Goal: Transaction & Acquisition: Subscribe to service/newsletter

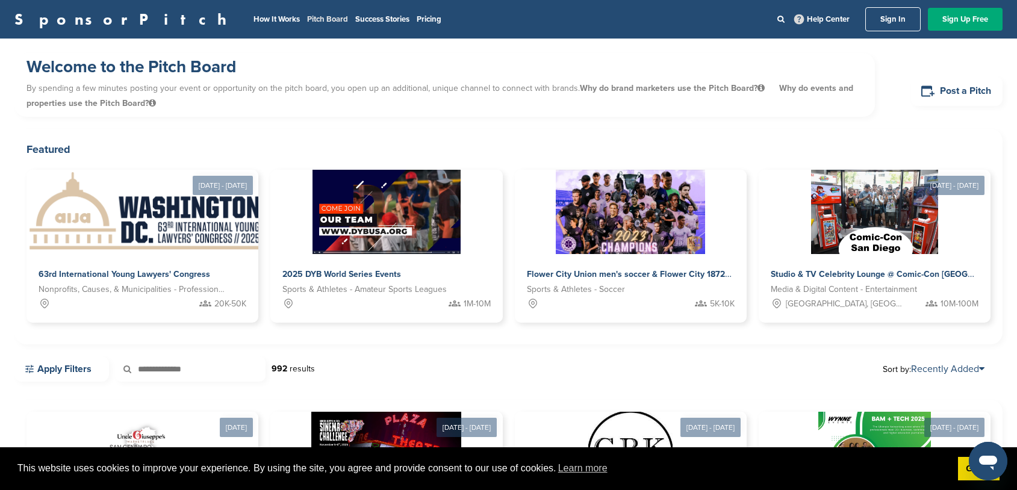
click at [307, 20] on link "Pitch Board" at bounding box center [327, 19] width 41 height 10
click at [417, 13] on li "Pricing" at bounding box center [429, 19] width 25 height 13
click at [417, 16] on link "Pricing" at bounding box center [429, 19] width 25 height 10
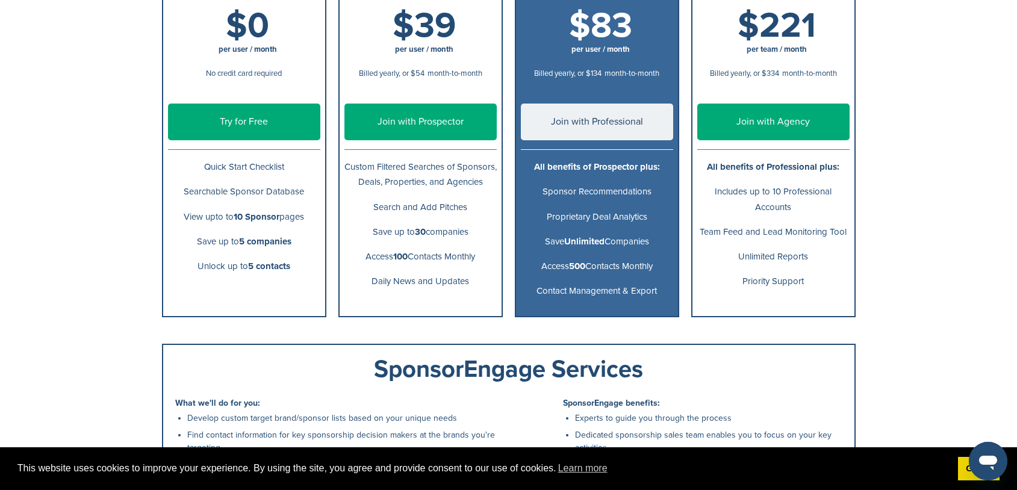
scroll to position [249, 0]
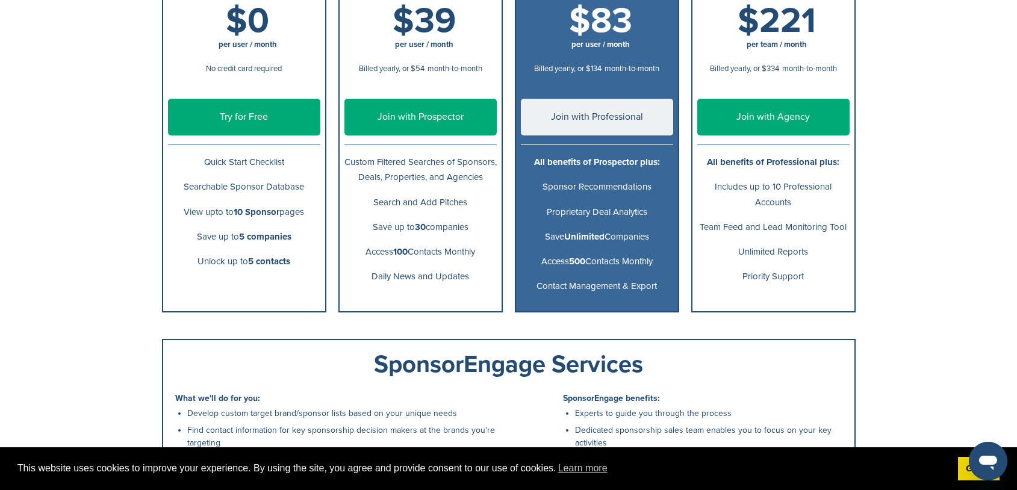
click at [252, 116] on link "Try for Free" at bounding box center [244, 117] width 152 height 37
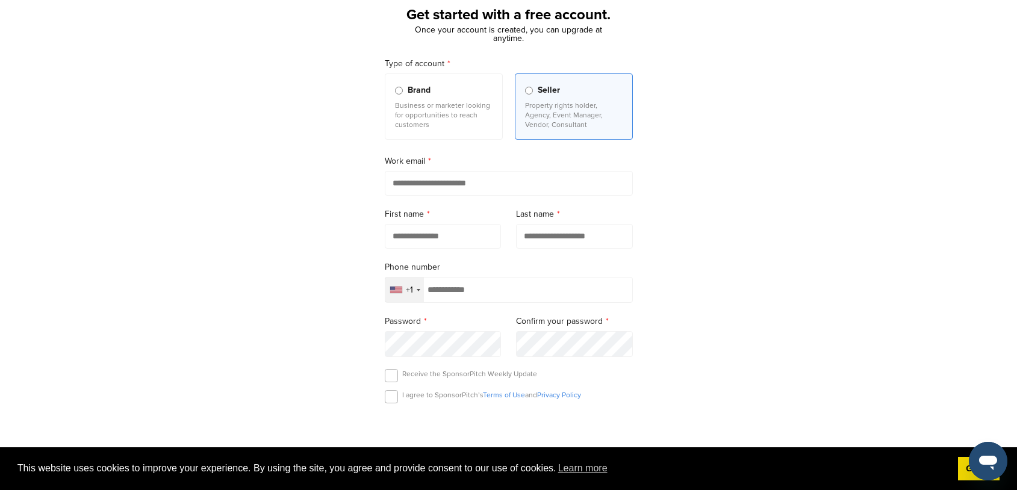
scroll to position [81, 0]
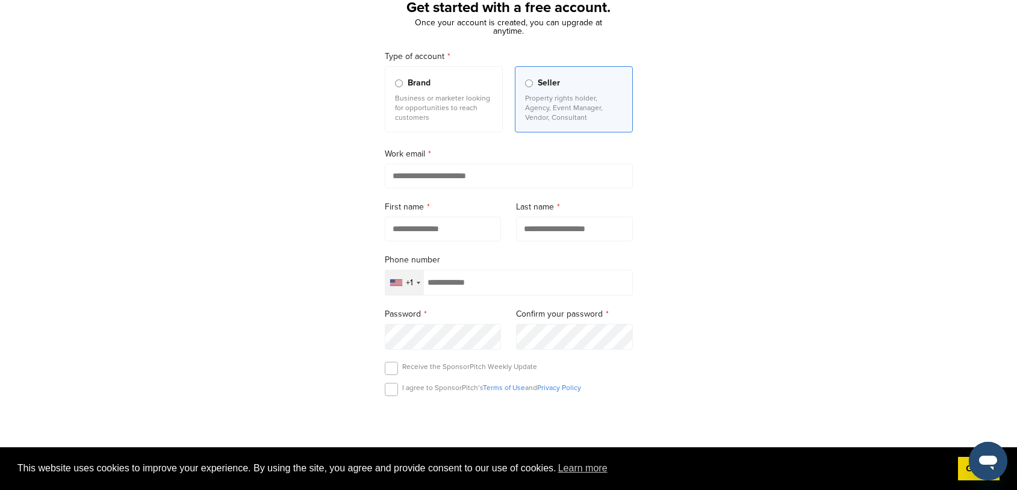
click at [414, 82] on span "Brand" at bounding box center [419, 82] width 23 height 13
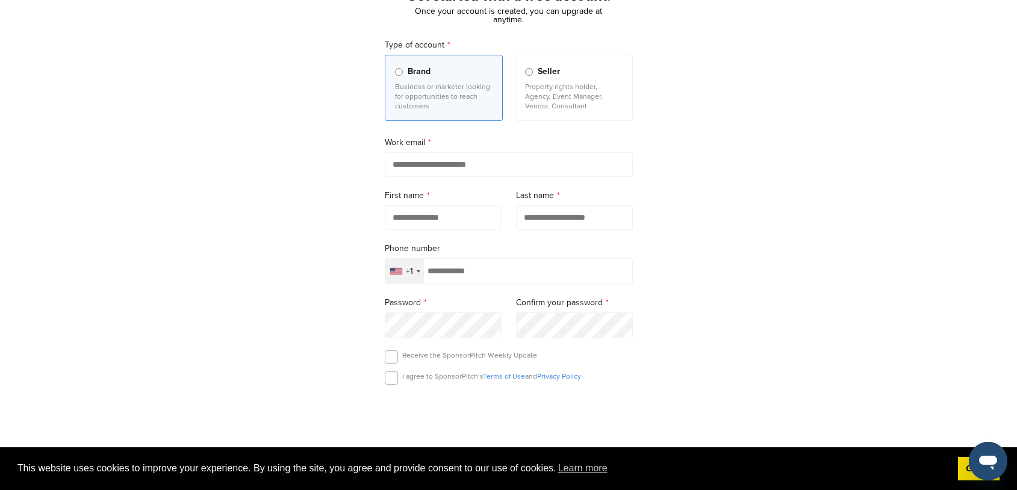
scroll to position [93, 0]
click at [569, 81] on p "Property rights holder, Agency, Event Manager, Vendor, Consultant" at bounding box center [574, 95] width 98 height 29
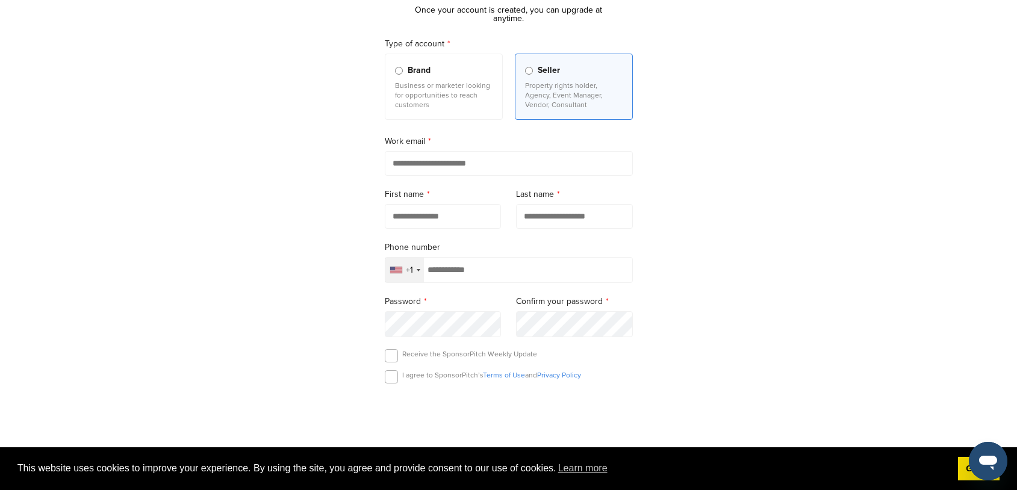
click at [543, 164] on input "email" at bounding box center [509, 163] width 248 height 25
type input "**********"
type input "******"
type input "*****"
type input "**********"
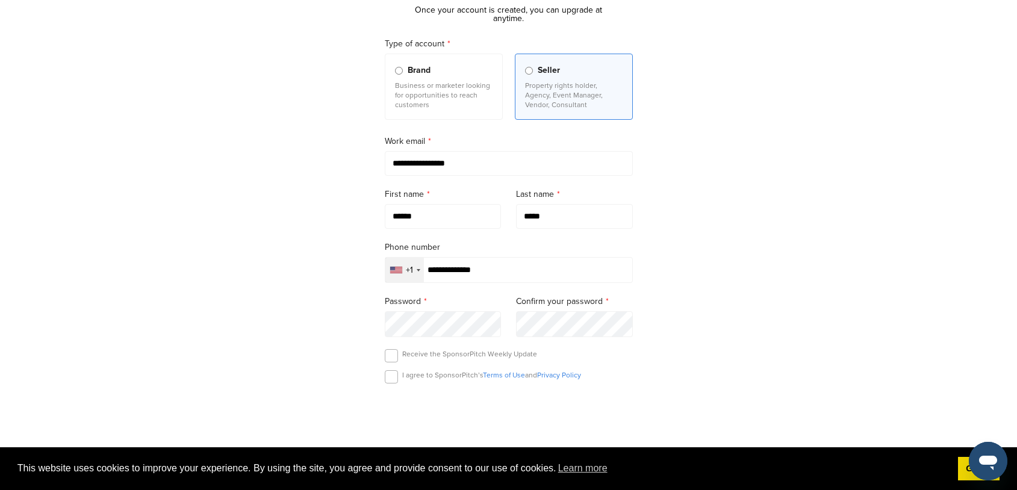
scroll to position [13, 0]
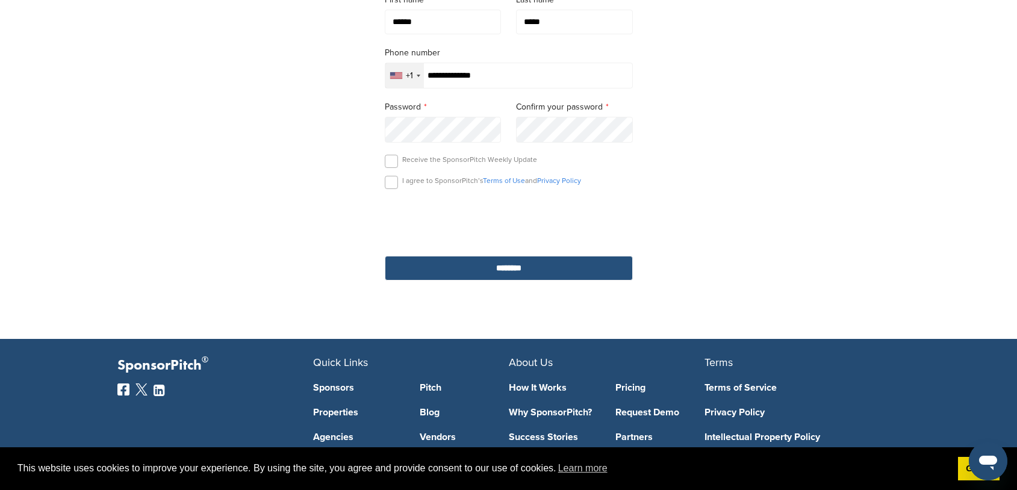
click at [564, 269] on input "********" at bounding box center [509, 268] width 248 height 25
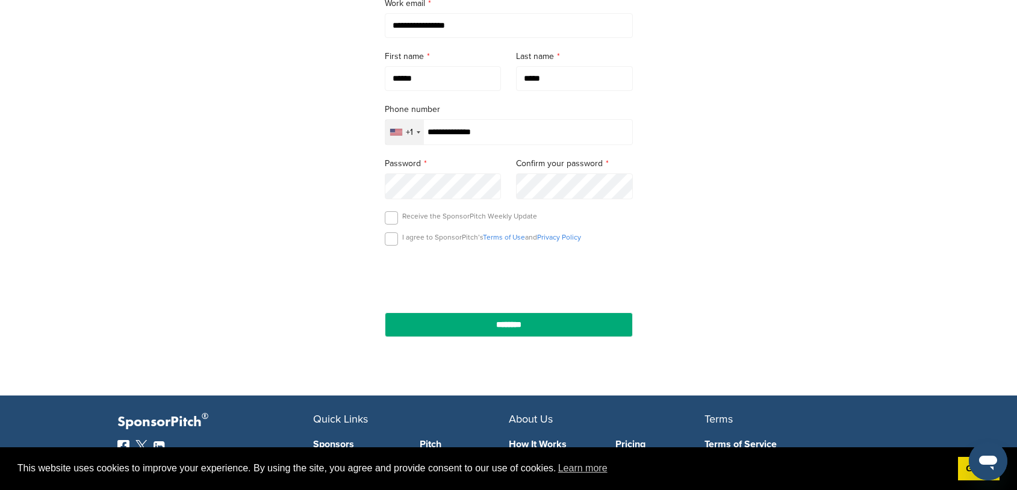
scroll to position [260, 0]
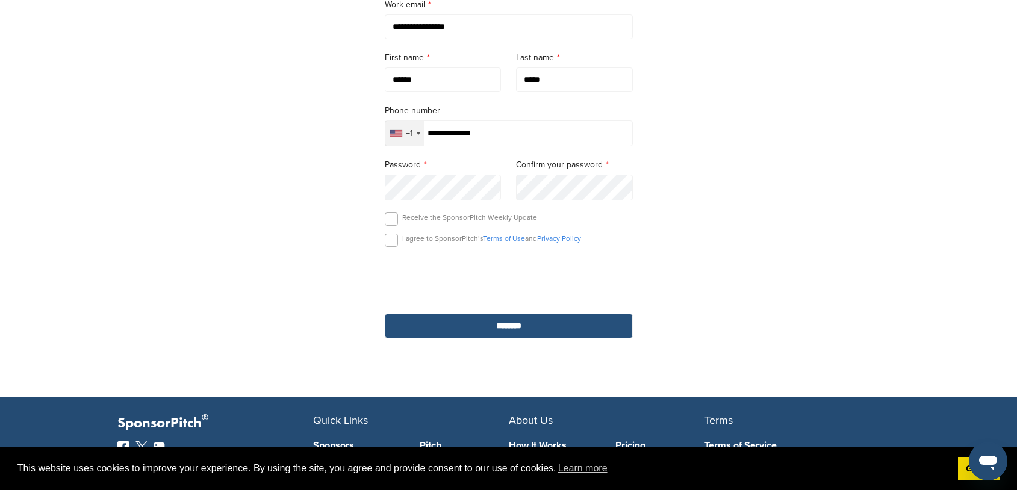
click at [493, 336] on input "********" at bounding box center [509, 326] width 248 height 25
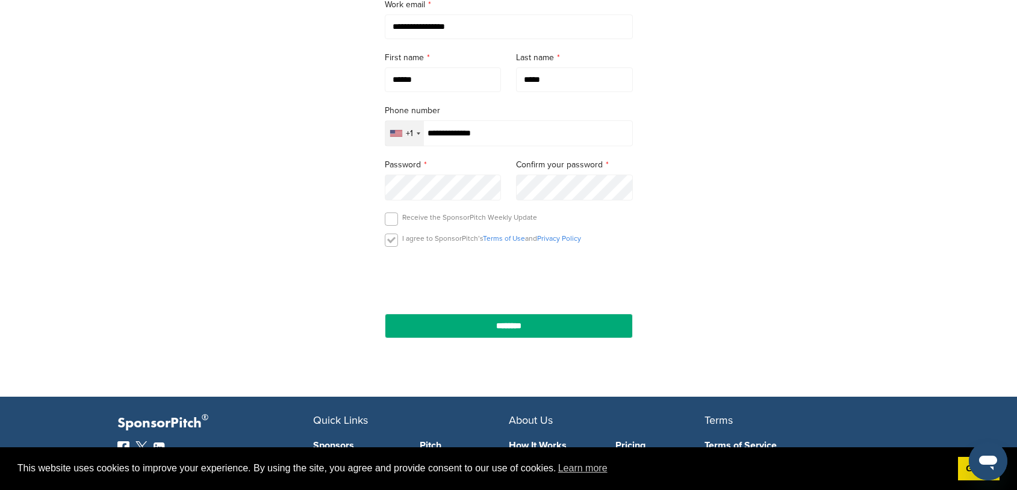
click at [395, 241] on label at bounding box center [391, 240] width 13 height 13
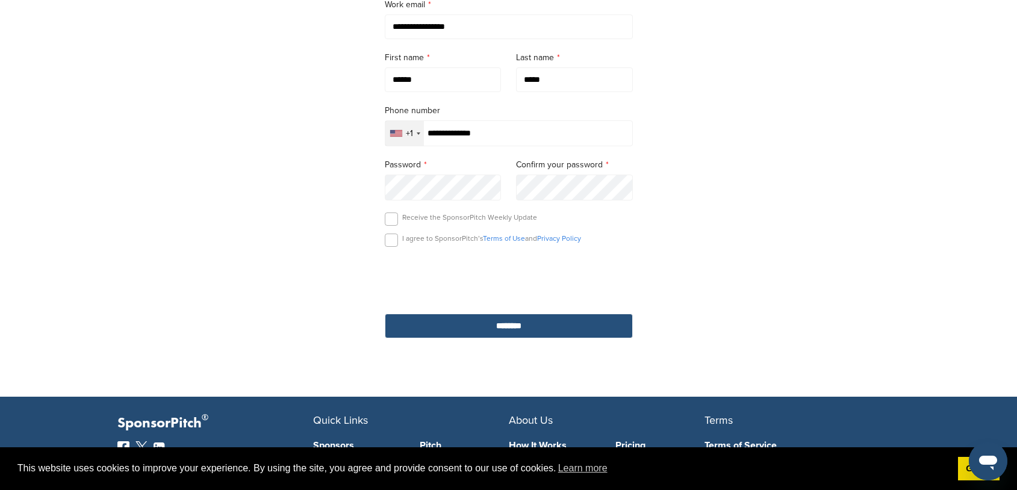
click at [473, 337] on input "********" at bounding box center [509, 326] width 248 height 25
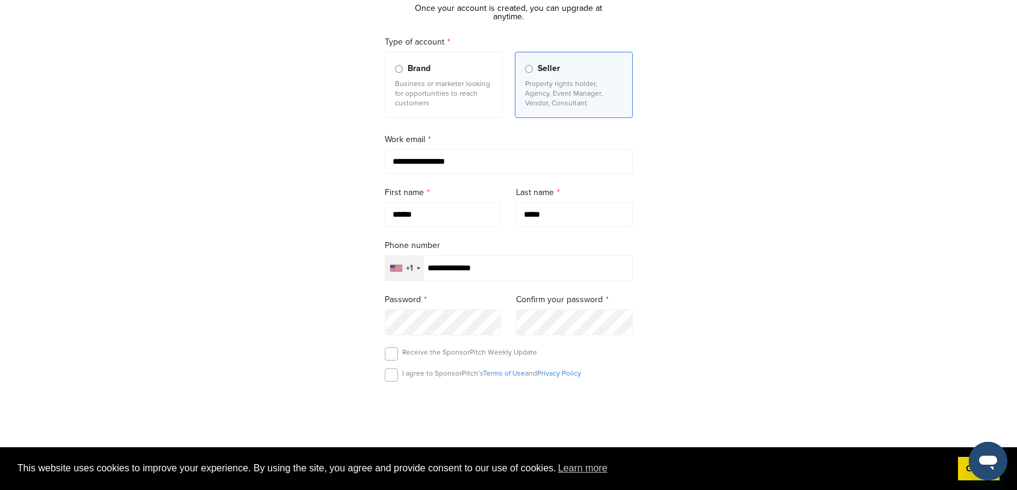
scroll to position [0, 0]
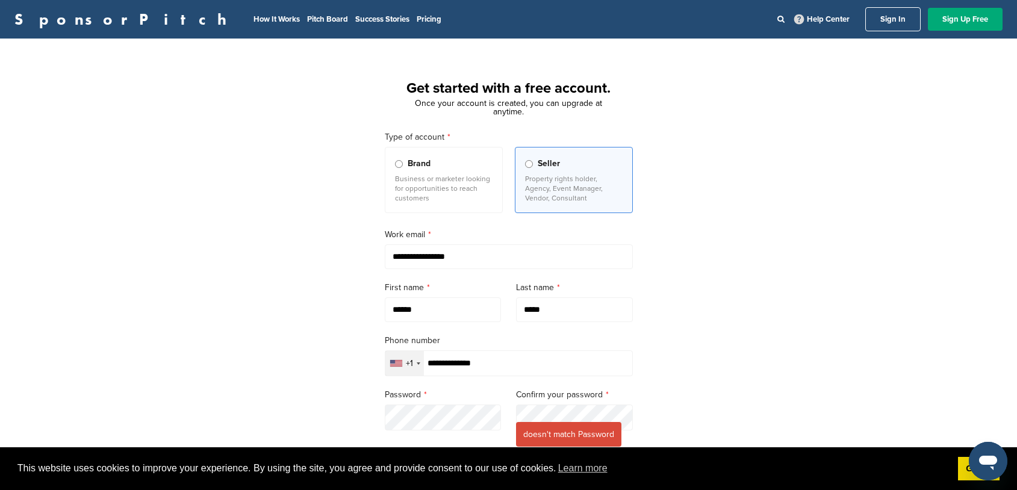
scroll to position [180, 0]
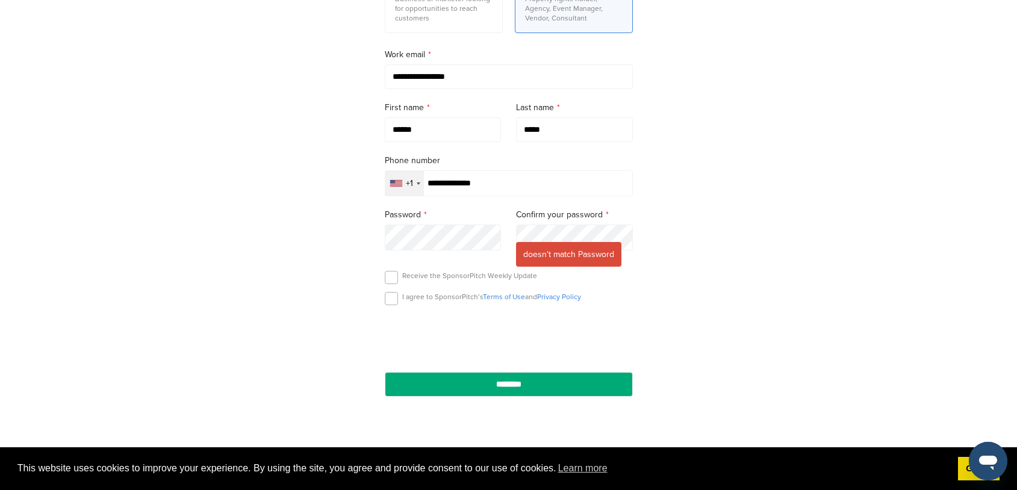
click at [385, 372] on input "********" at bounding box center [509, 384] width 248 height 25
click at [395, 301] on label at bounding box center [391, 298] width 13 height 13
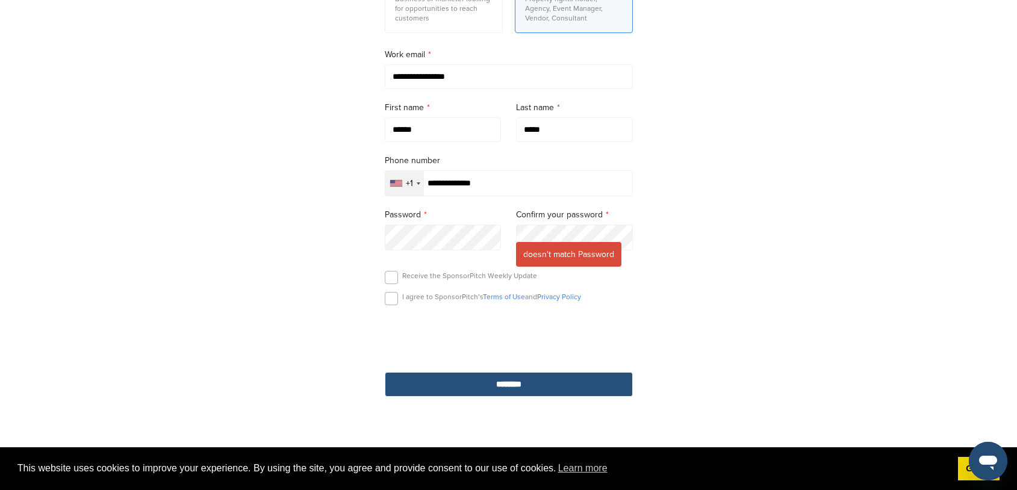
click at [532, 393] on input "********" at bounding box center [509, 384] width 248 height 25
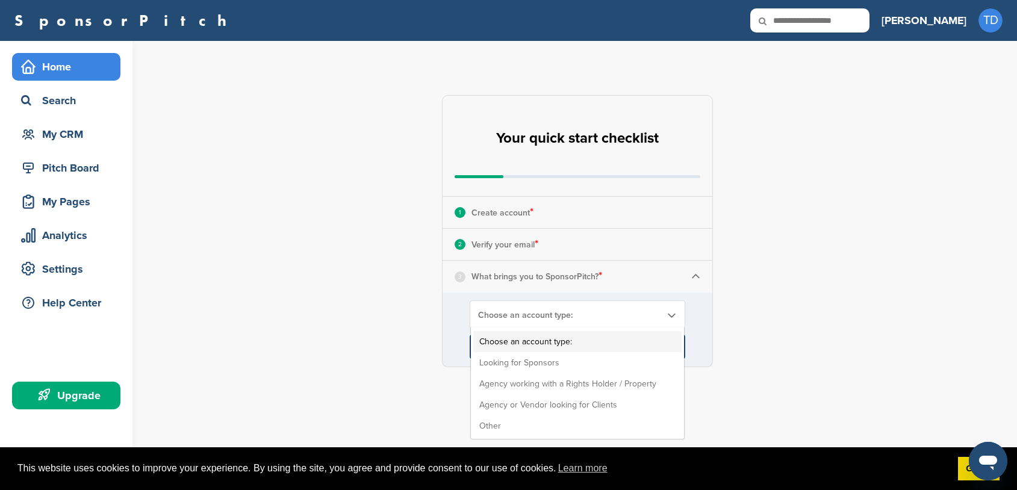
click at [566, 311] on span "Choose an account type:" at bounding box center [569, 315] width 183 height 10
click at [564, 359] on li "Looking for Sponsors" at bounding box center [577, 362] width 208 height 21
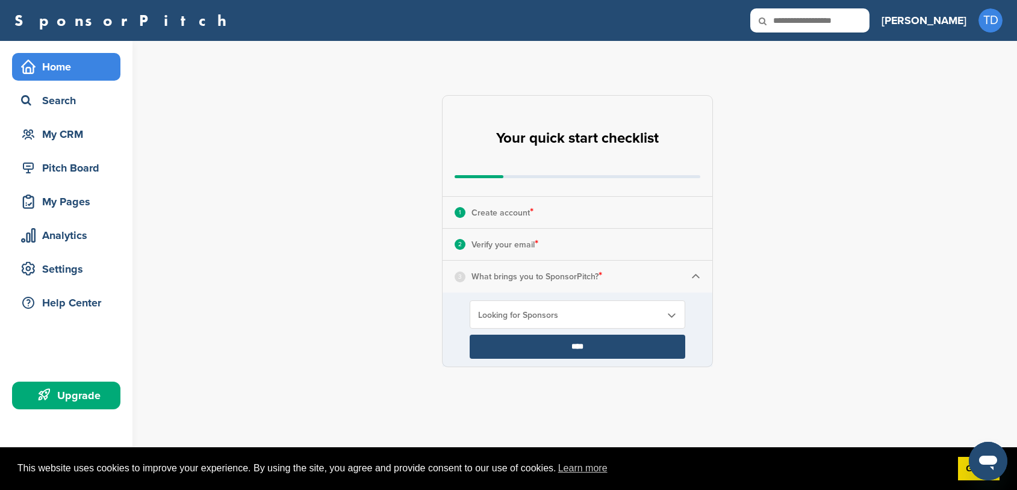
click at [579, 348] on input "****" at bounding box center [578, 347] width 216 height 24
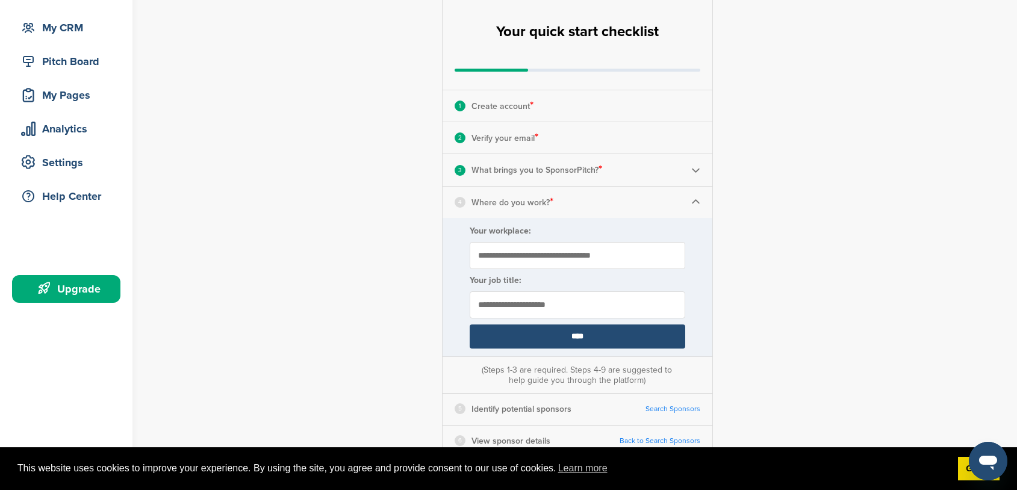
scroll to position [123, 0]
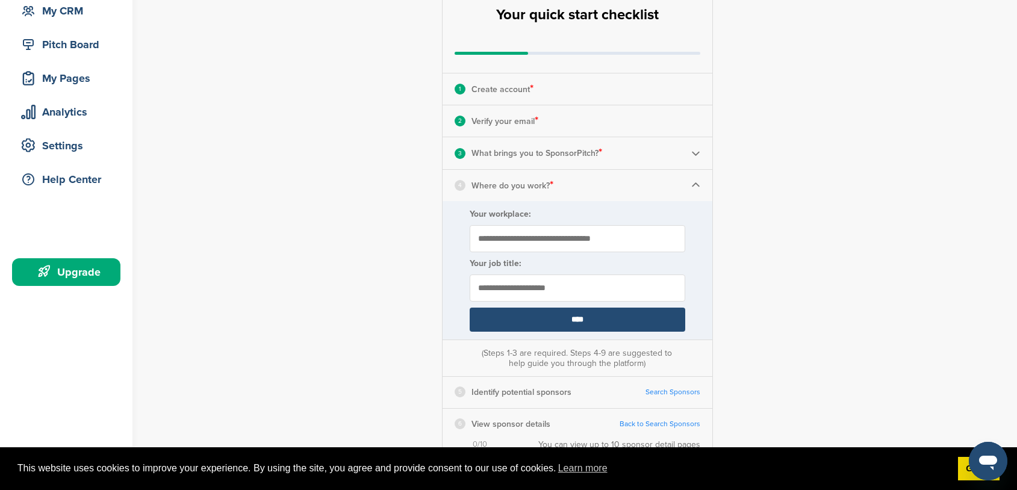
click at [588, 243] on input "Your workplace:" at bounding box center [578, 238] width 216 height 27
type input "**********"
type input "*******"
click at [617, 323] on input "****" at bounding box center [578, 320] width 216 height 24
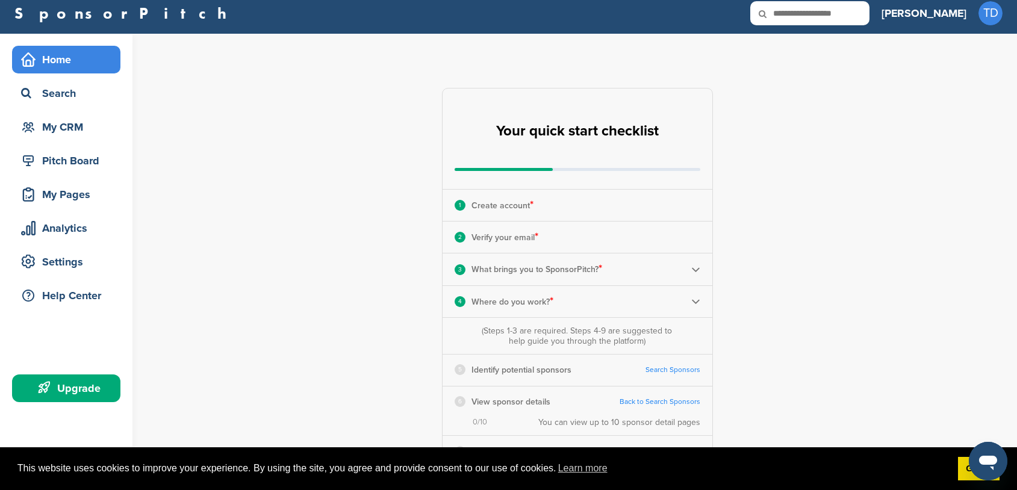
scroll to position [0, 0]
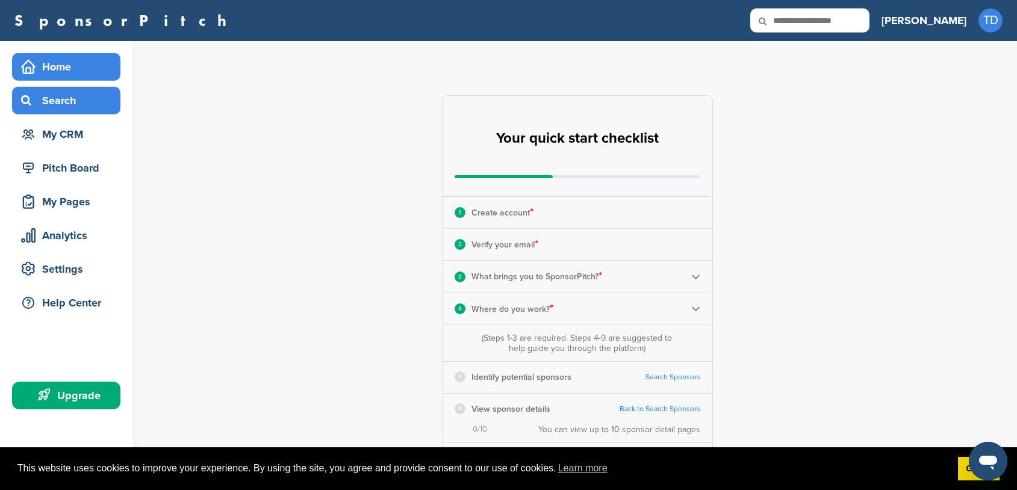
click at [76, 107] on div "Search" at bounding box center [69, 101] width 102 height 22
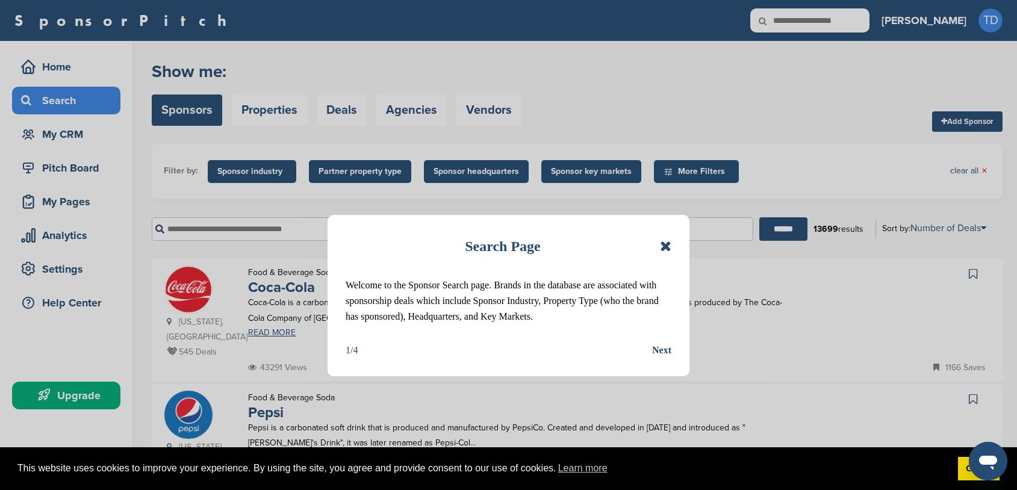
click at [667, 247] on icon at bounding box center [665, 246] width 11 height 14
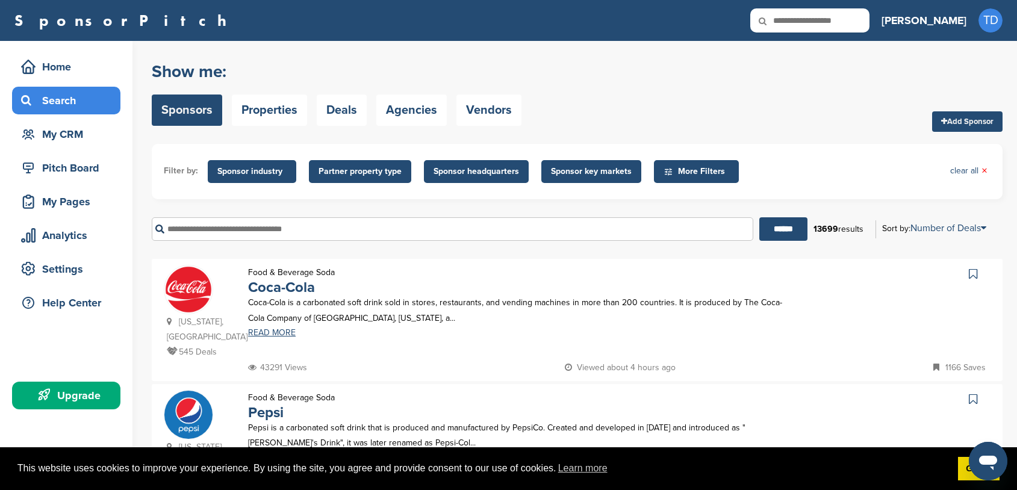
click at [249, 174] on span "Sponsor industry" at bounding box center [251, 171] width 69 height 13
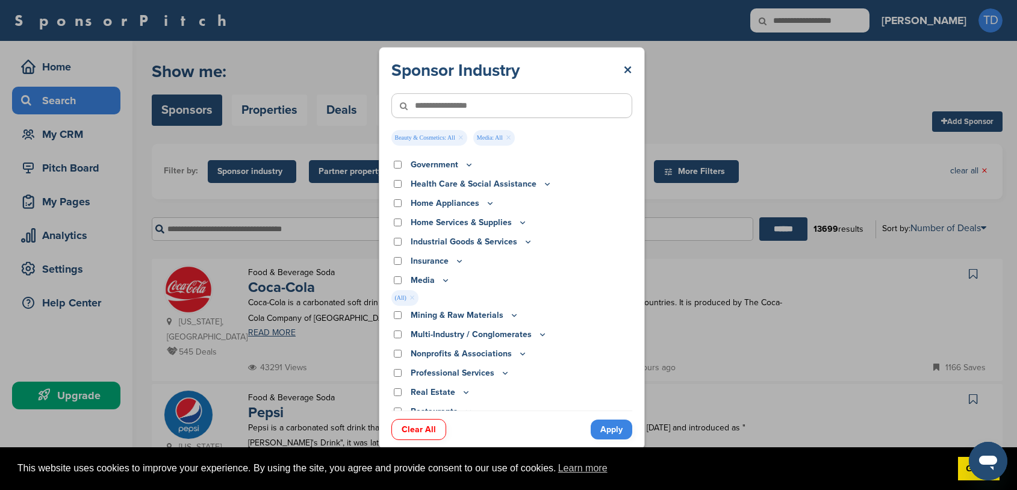
scroll to position [328, 0]
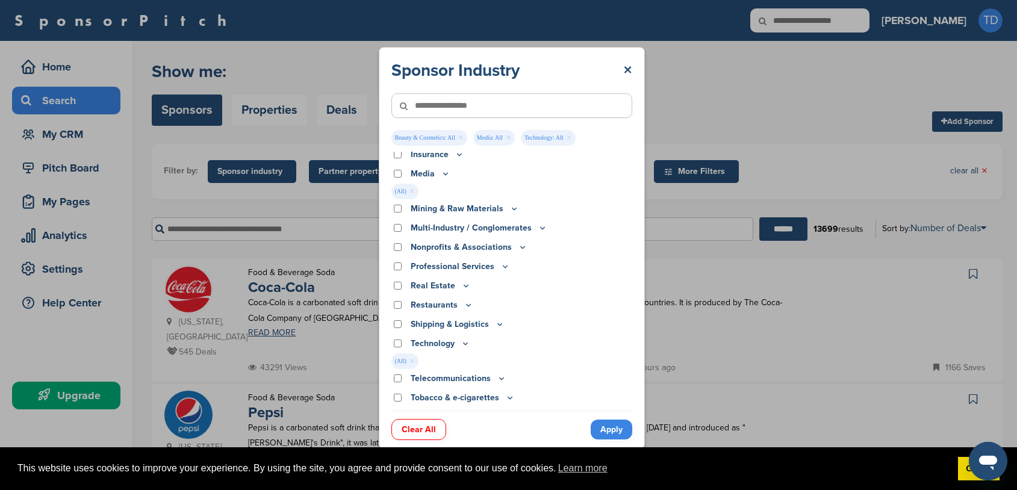
click at [614, 428] on link "Apply" at bounding box center [612, 430] width 42 height 20
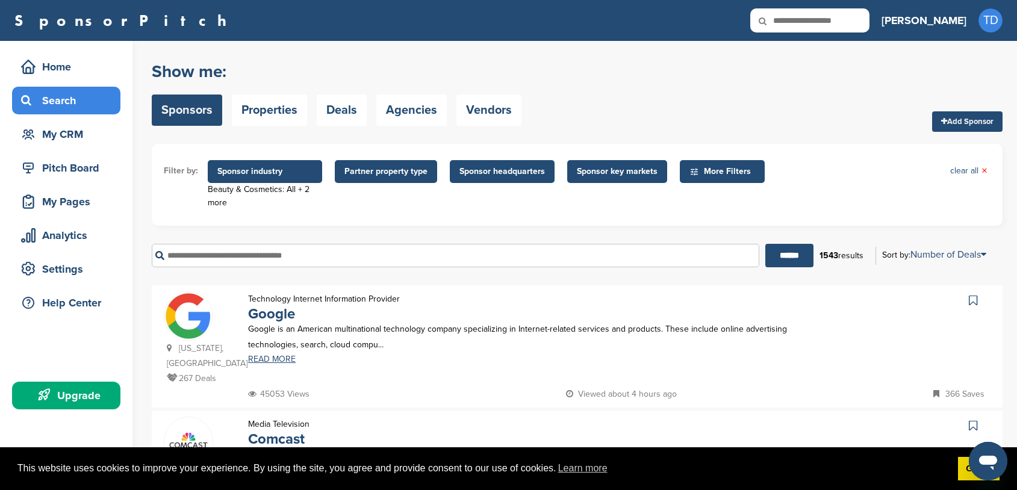
click at [718, 176] on span "More Filters" at bounding box center [724, 171] width 69 height 13
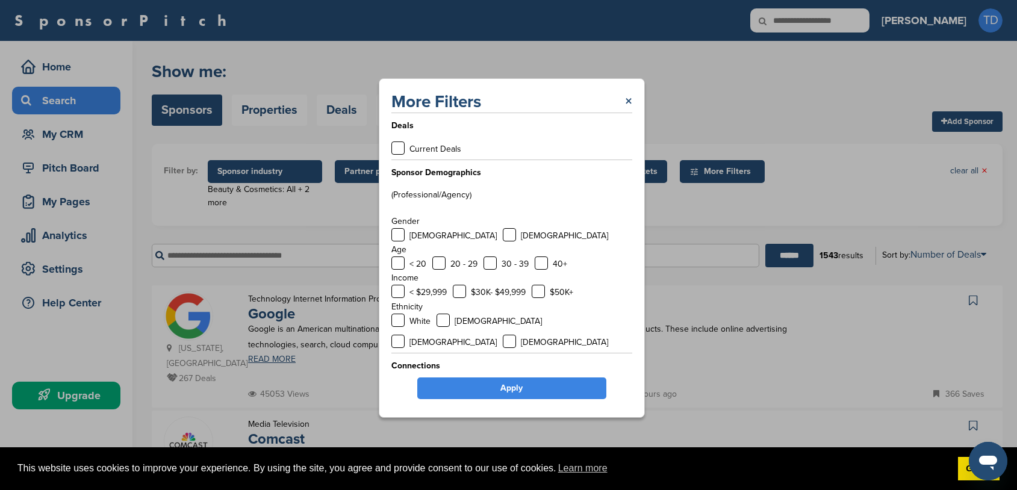
scroll to position [4, 0]
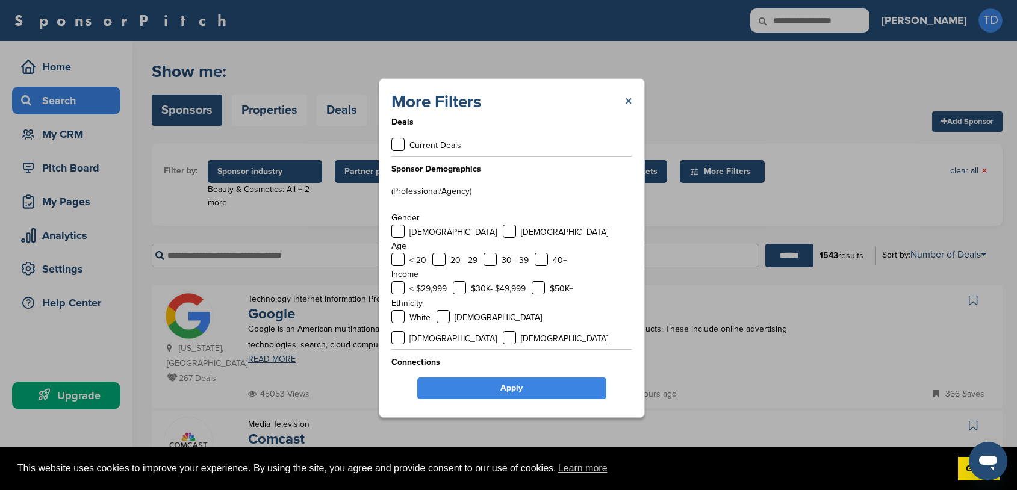
click at [625, 99] on link "×" at bounding box center [628, 102] width 7 height 22
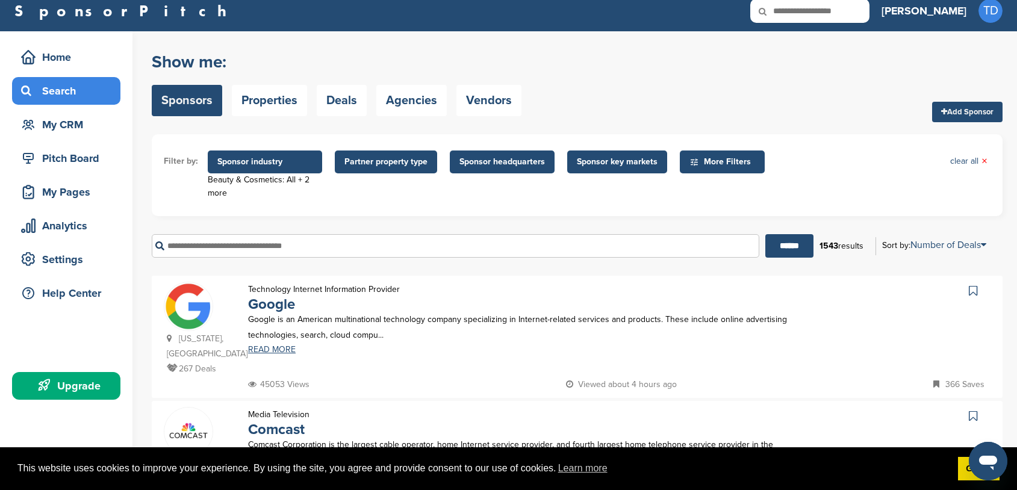
scroll to position [0, 0]
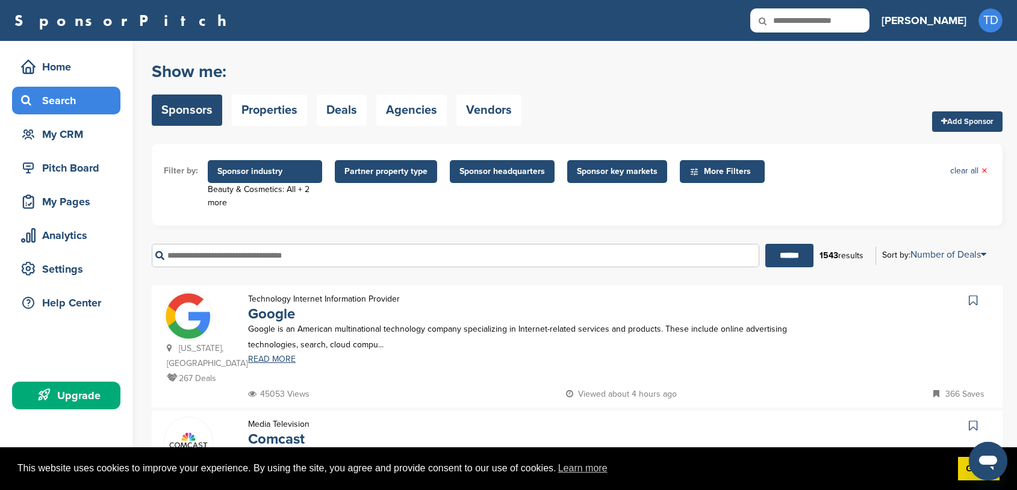
click at [393, 175] on span "Partner property type" at bounding box center [386, 171] width 83 height 13
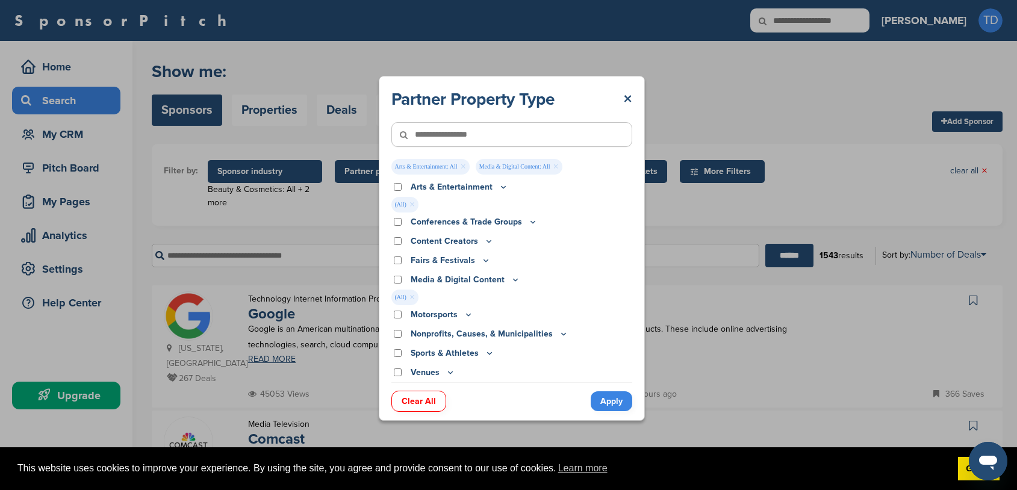
click at [618, 397] on link "Apply" at bounding box center [612, 402] width 42 height 20
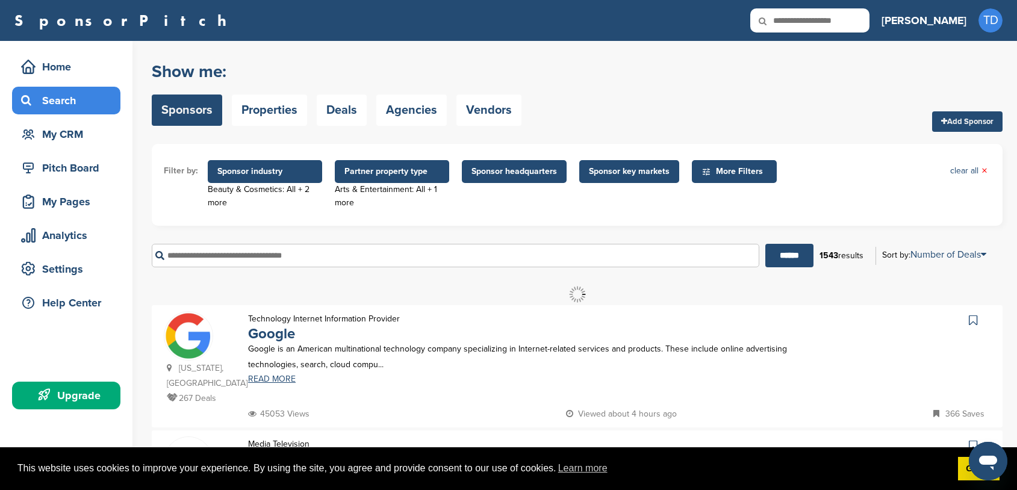
click at [508, 170] on span "Sponsor headquarters" at bounding box center [515, 171] width 86 height 13
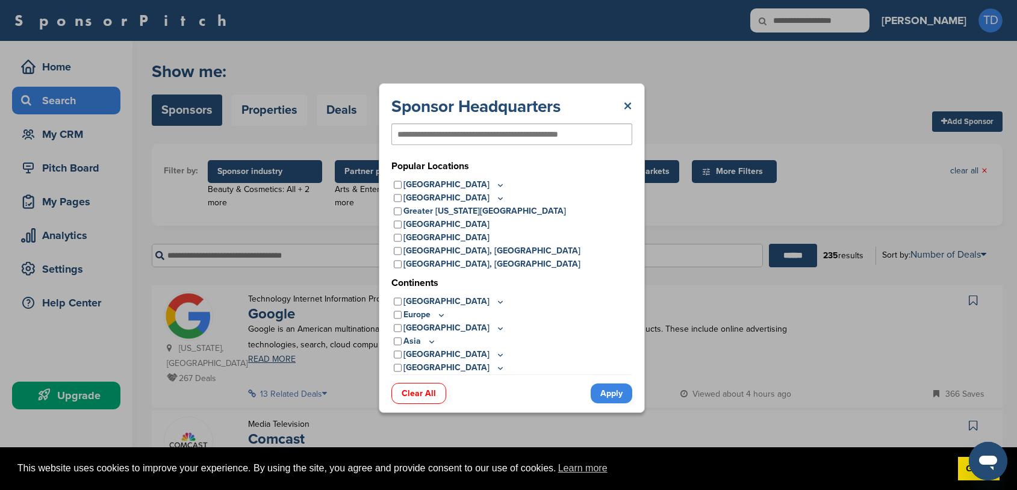
click at [627, 106] on link "×" at bounding box center [627, 107] width 9 height 22
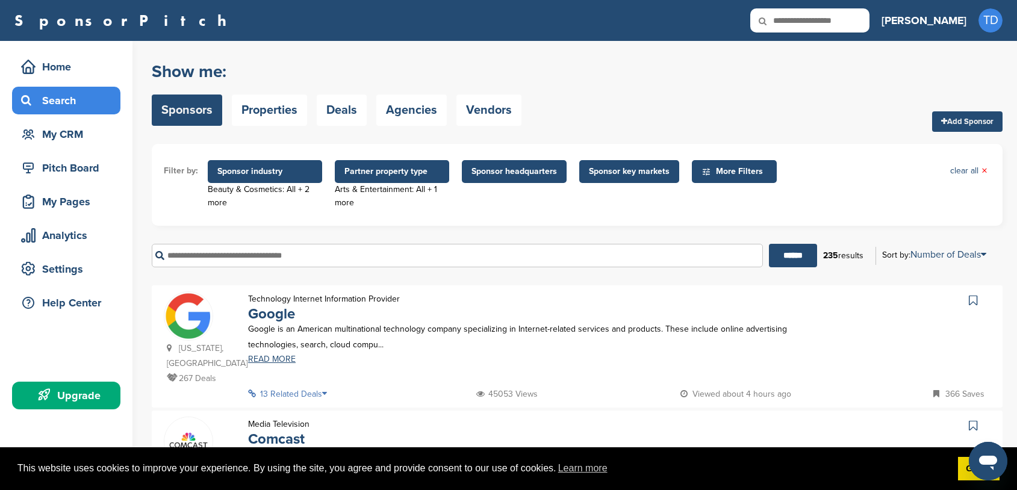
click at [645, 171] on span "Sponsor key markets" at bounding box center [629, 171] width 81 height 13
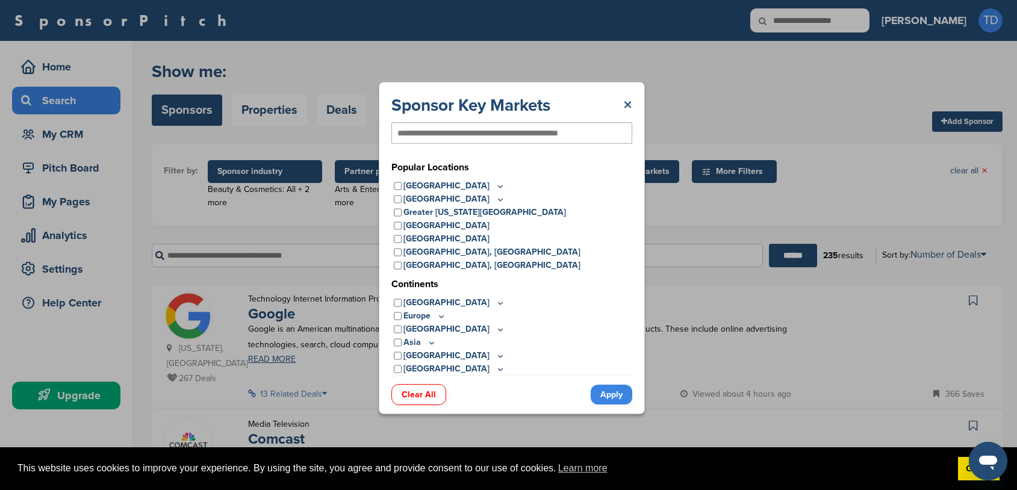
click at [630, 105] on link "×" at bounding box center [627, 106] width 9 height 22
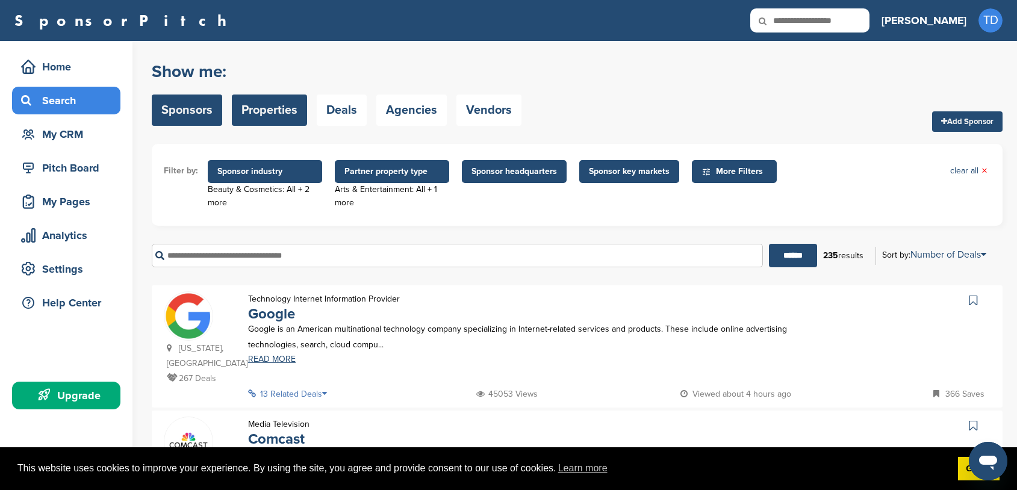
click at [292, 107] on link "Properties" at bounding box center [269, 110] width 75 height 31
click at [197, 108] on link "Sponsors" at bounding box center [187, 110] width 70 height 31
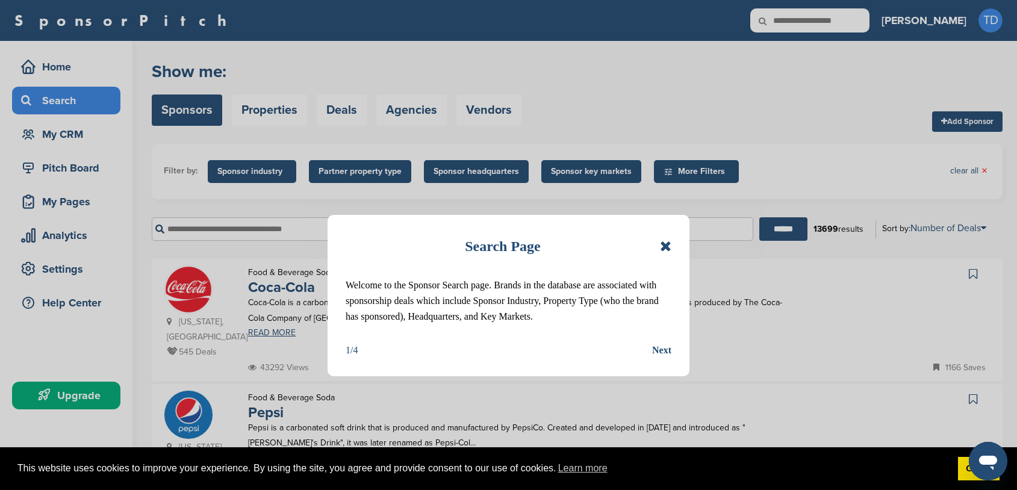
click at [667, 347] on div "Next" at bounding box center [661, 351] width 19 height 16
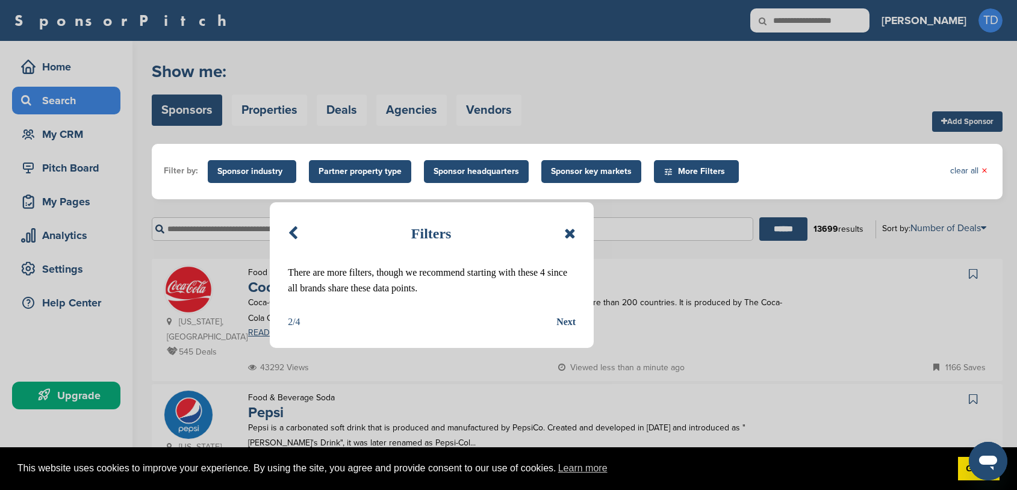
click at [571, 324] on div "Next" at bounding box center [566, 322] width 19 height 16
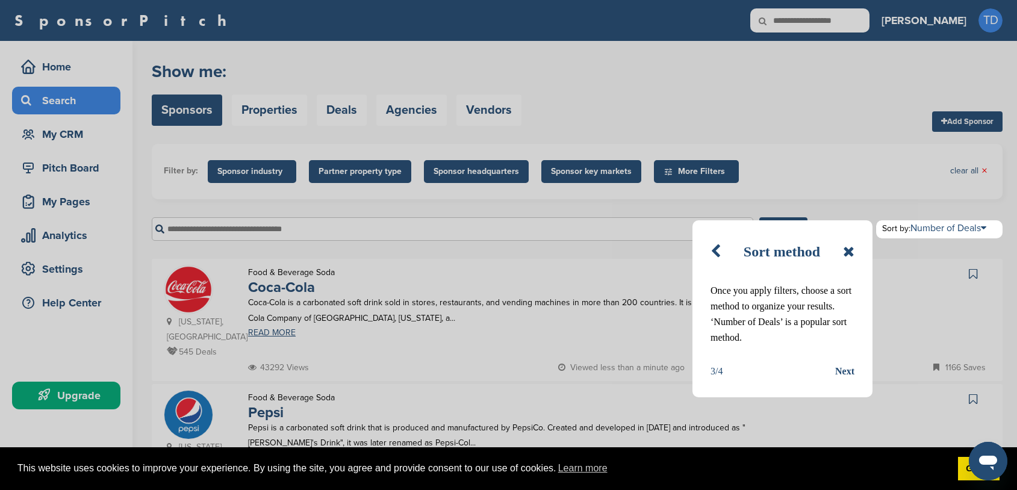
click at [848, 258] on icon at bounding box center [848, 252] width 11 height 14
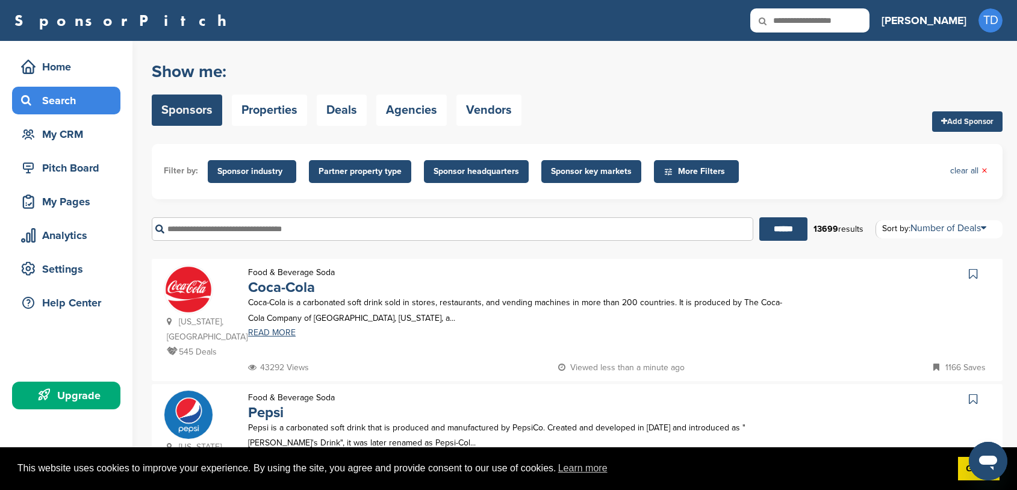
click at [712, 167] on span "More Filters" at bounding box center [698, 171] width 69 height 13
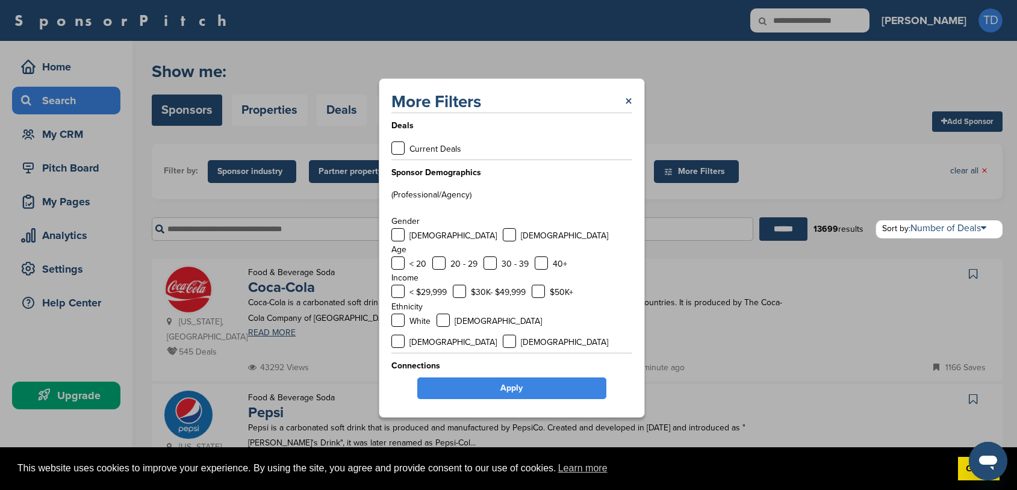
scroll to position [4, 0]
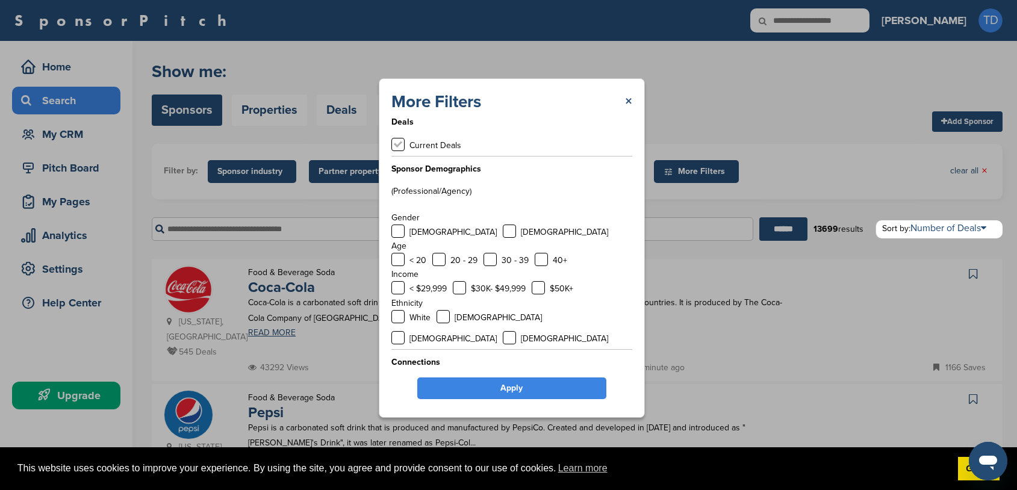
click at [398, 146] on label at bounding box center [398, 144] width 13 height 13
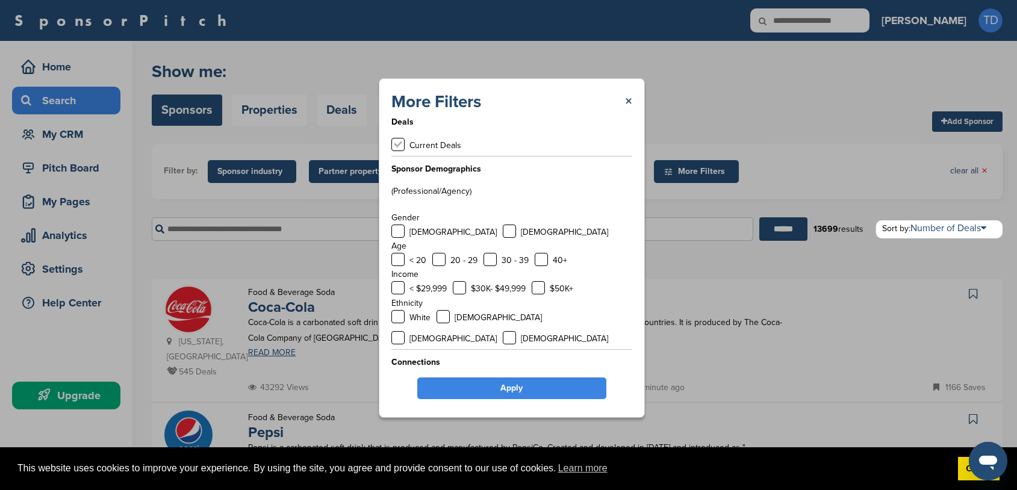
click at [398, 146] on label at bounding box center [398, 144] width 13 height 13
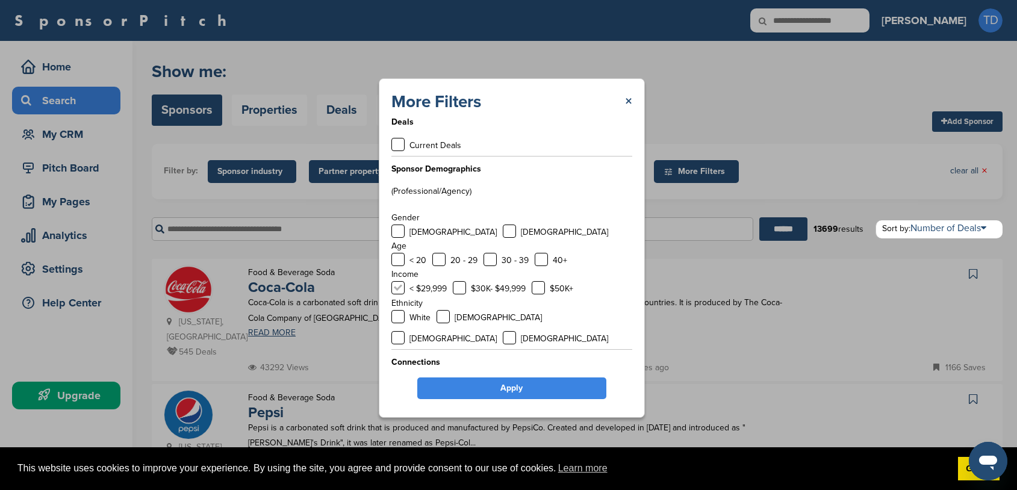
click at [398, 289] on label at bounding box center [398, 287] width 13 height 13
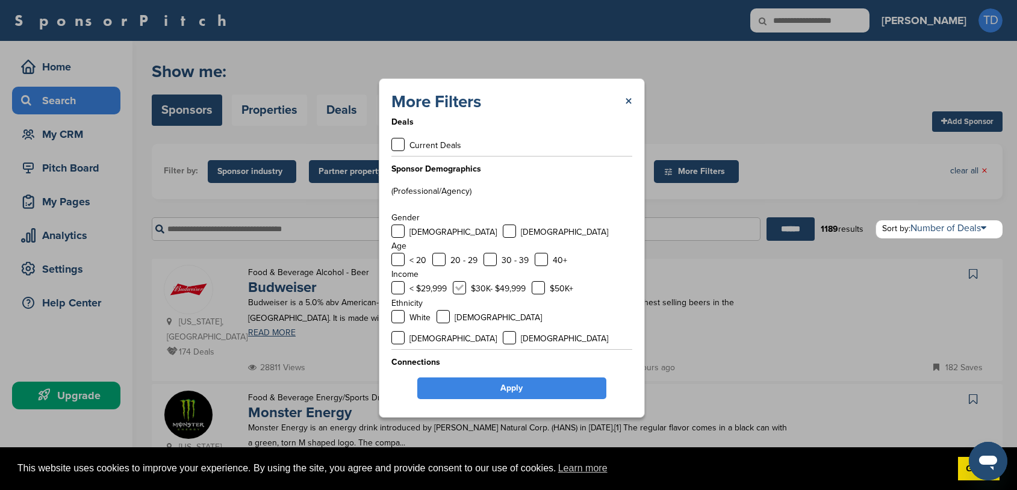
click at [464, 291] on label at bounding box center [459, 287] width 13 height 13
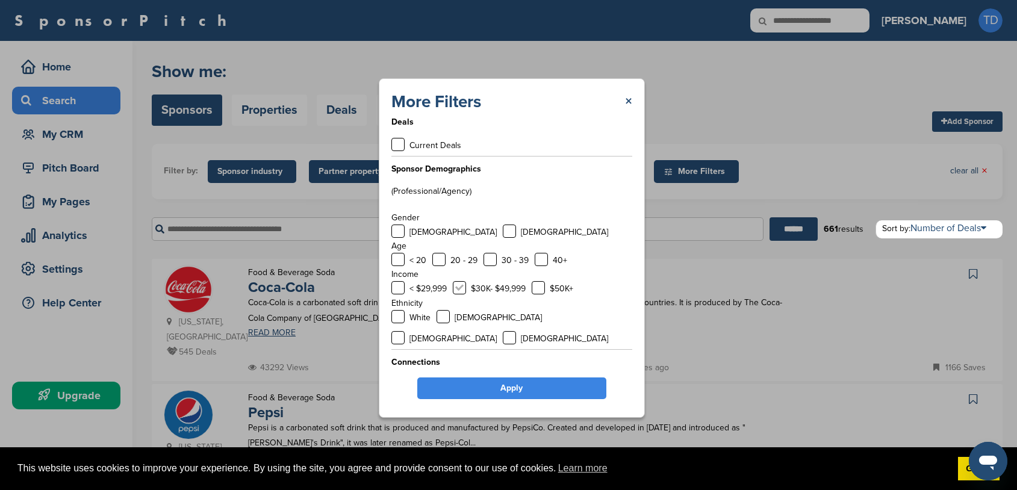
click at [458, 286] on label at bounding box center [459, 287] width 13 height 13
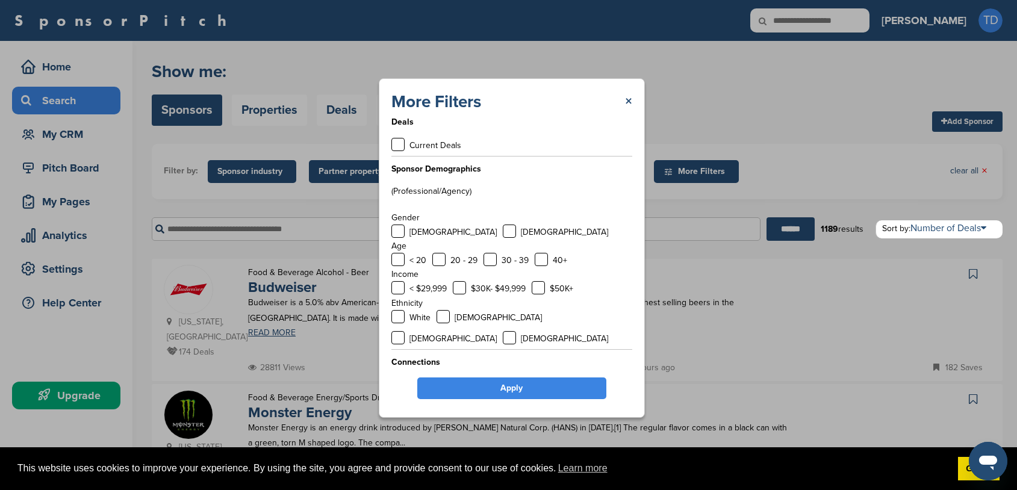
click at [405, 289] on div "< $29,999" at bounding box center [419, 288] width 55 height 15
click at [399, 289] on label at bounding box center [398, 287] width 13 height 13
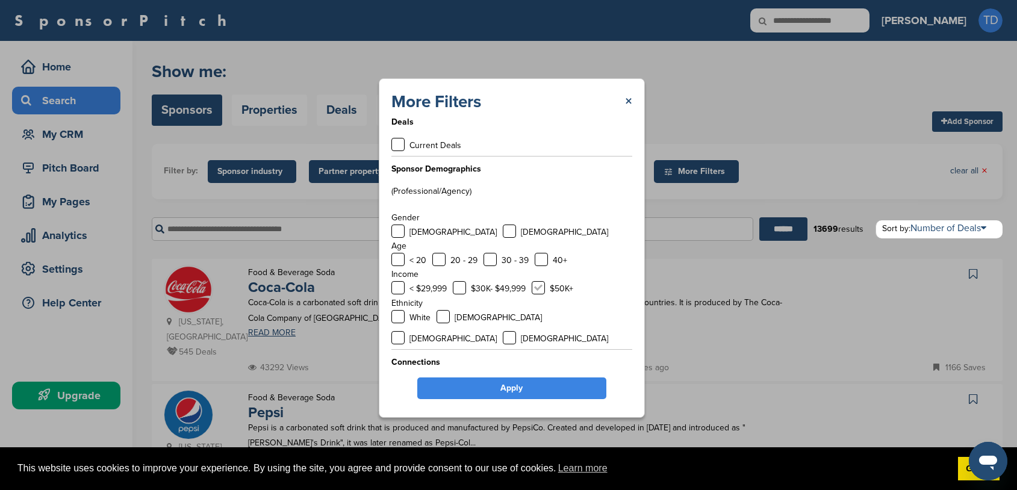
click at [543, 287] on label at bounding box center [538, 287] width 13 height 13
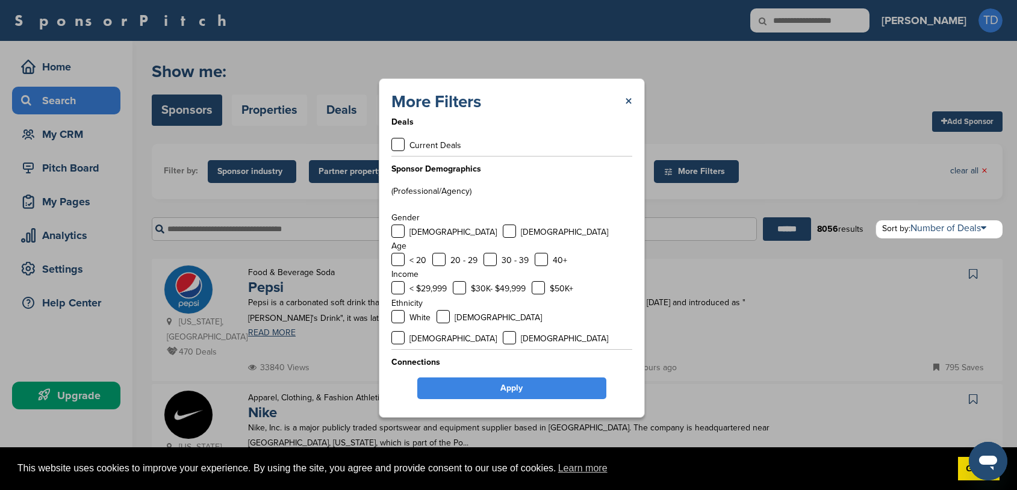
click at [538, 384] on link "Apply" at bounding box center [511, 389] width 189 height 22
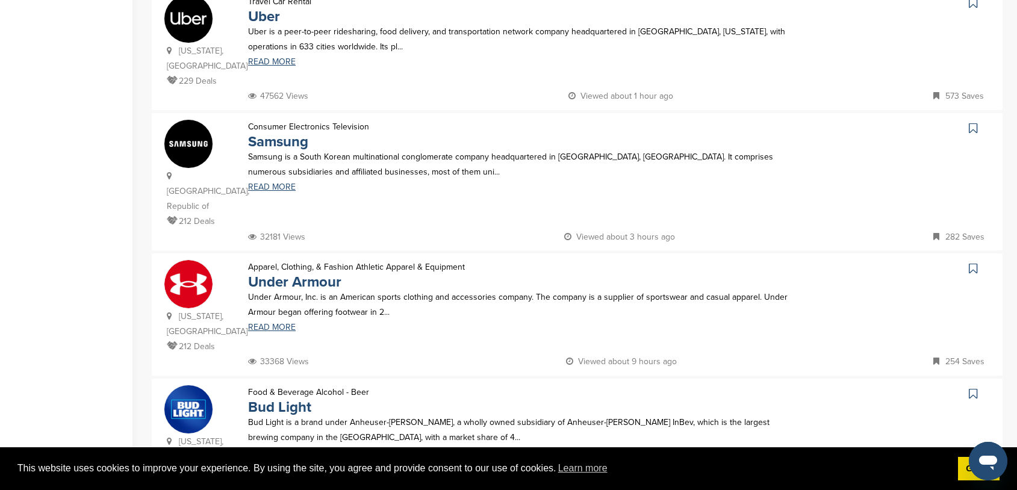
scroll to position [1281, 0]
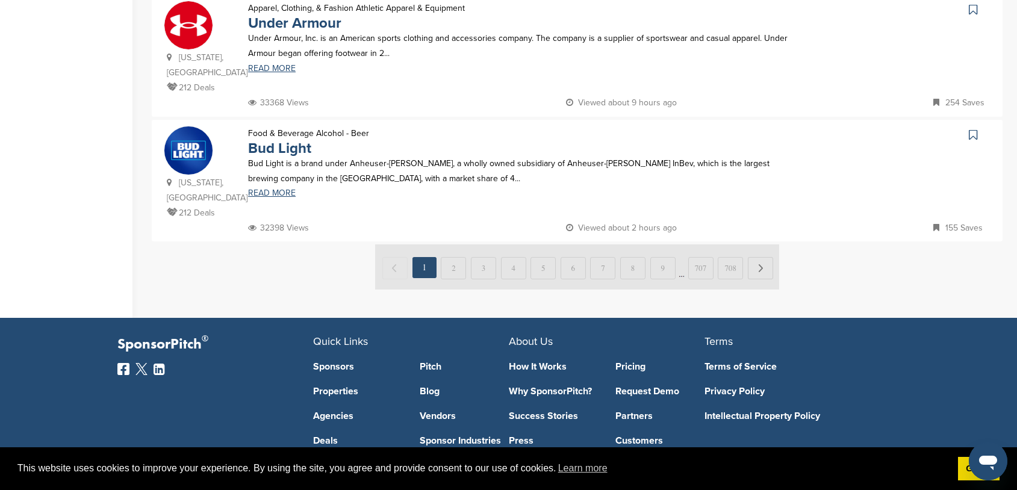
click at [572, 245] on img at bounding box center [577, 267] width 404 height 45
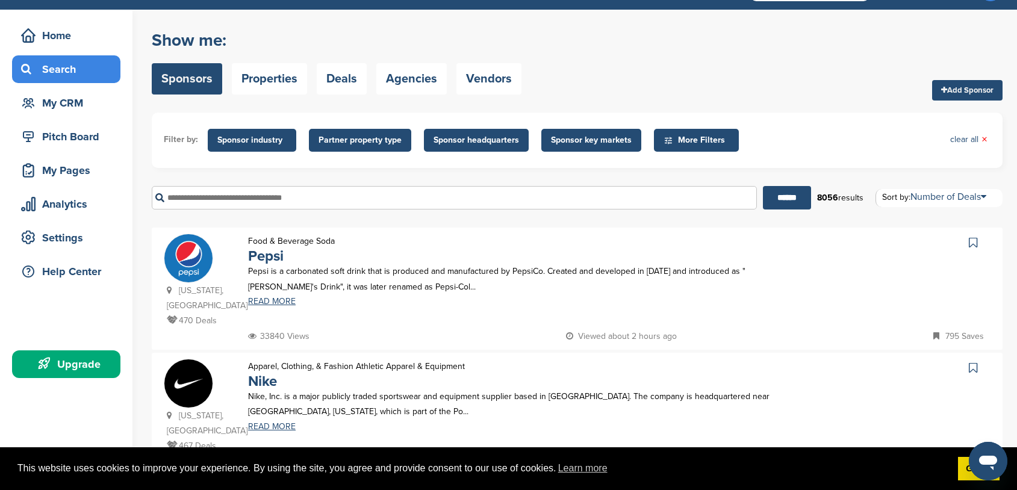
scroll to position [0, 0]
